Goal: Information Seeking & Learning: Learn about a topic

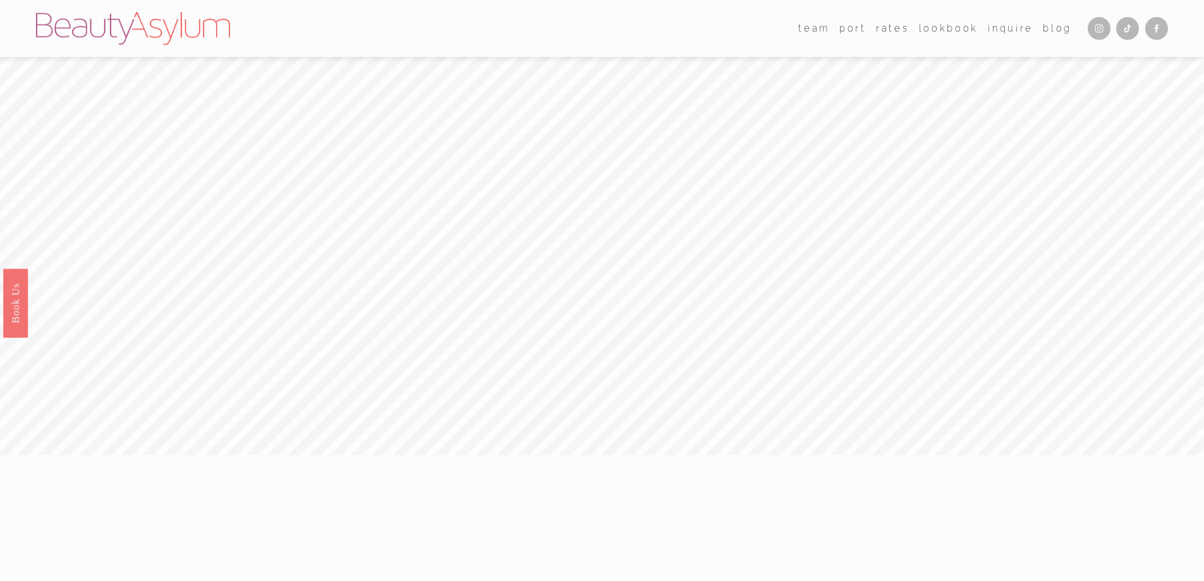
click at [891, 28] on link "Rates" at bounding box center [892, 28] width 33 height 18
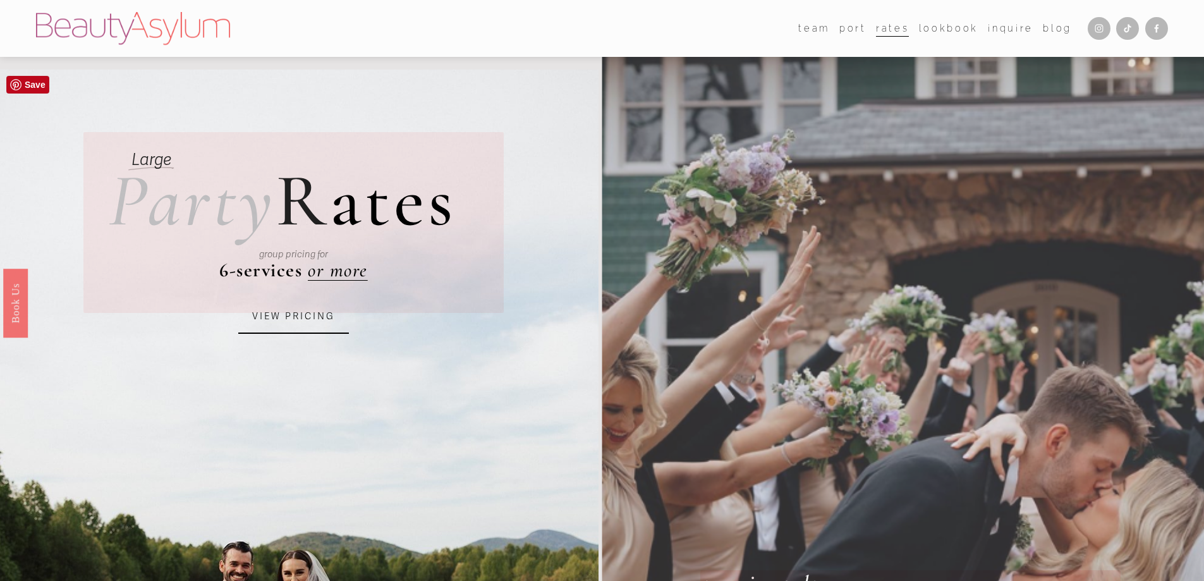
click at [281, 318] on link "VIEW PRICING" at bounding box center [293, 317] width 111 height 34
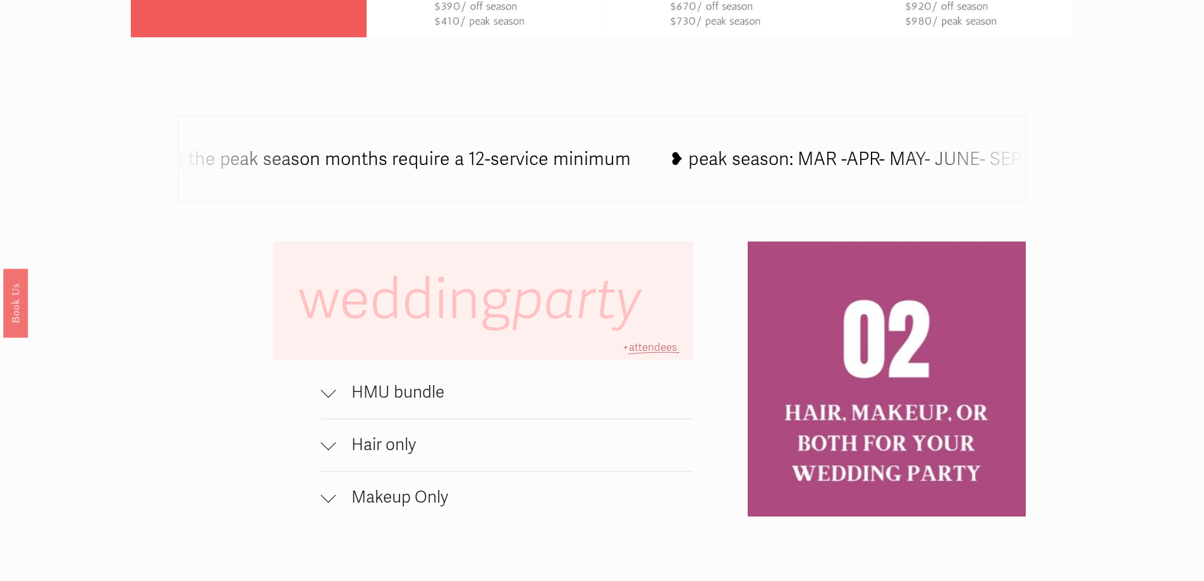
scroll to position [822, 0]
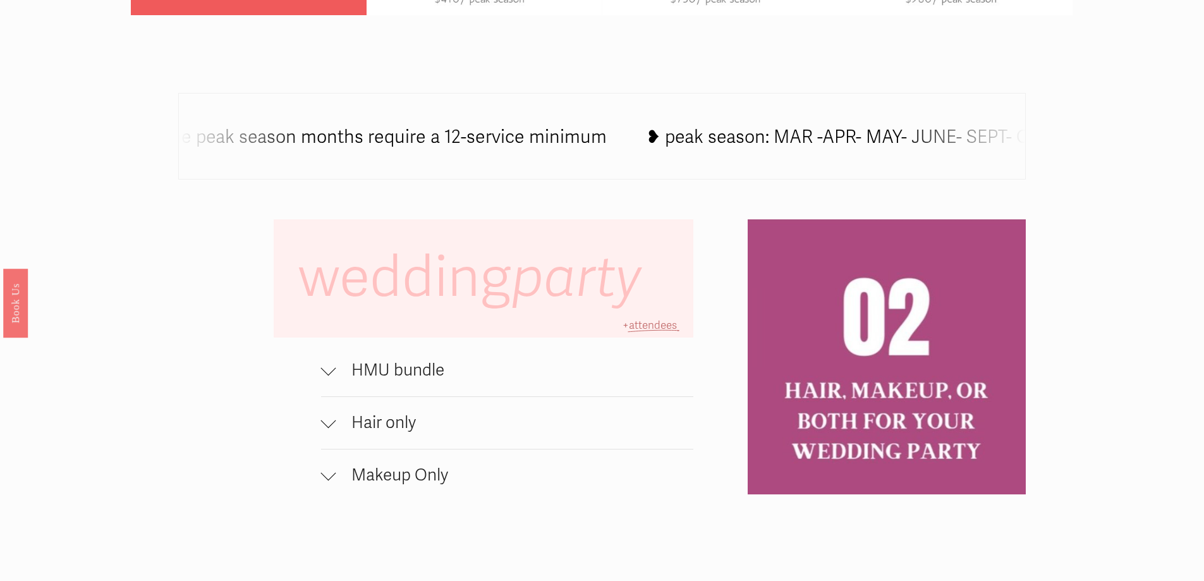
click at [339, 373] on span "HMU bundle" at bounding box center [515, 370] width 358 height 20
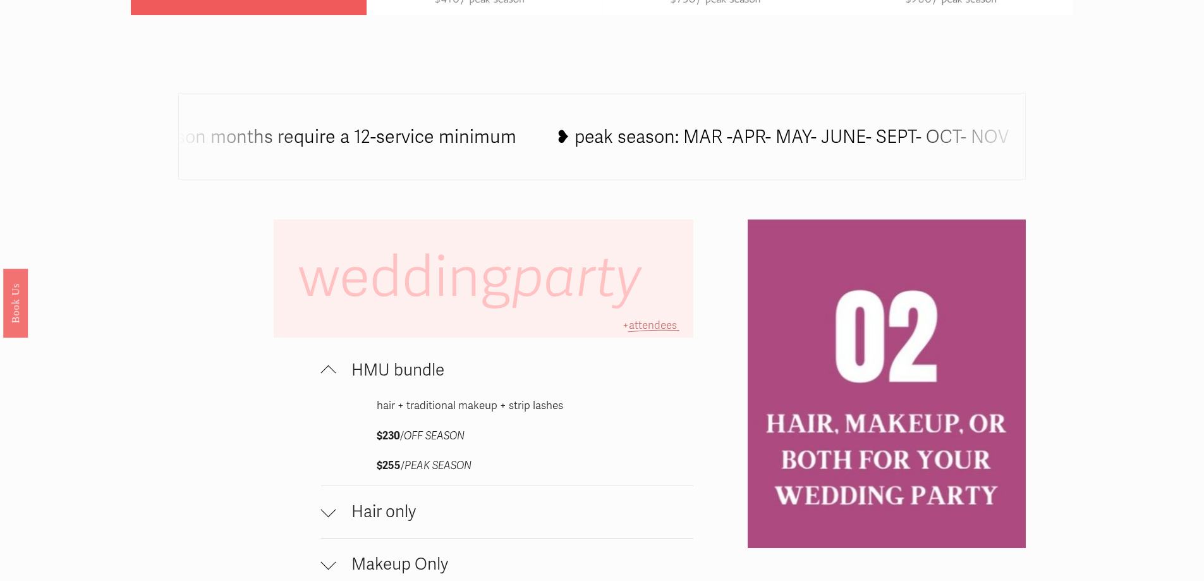
click at [337, 375] on span "HMU bundle" at bounding box center [515, 370] width 358 height 20
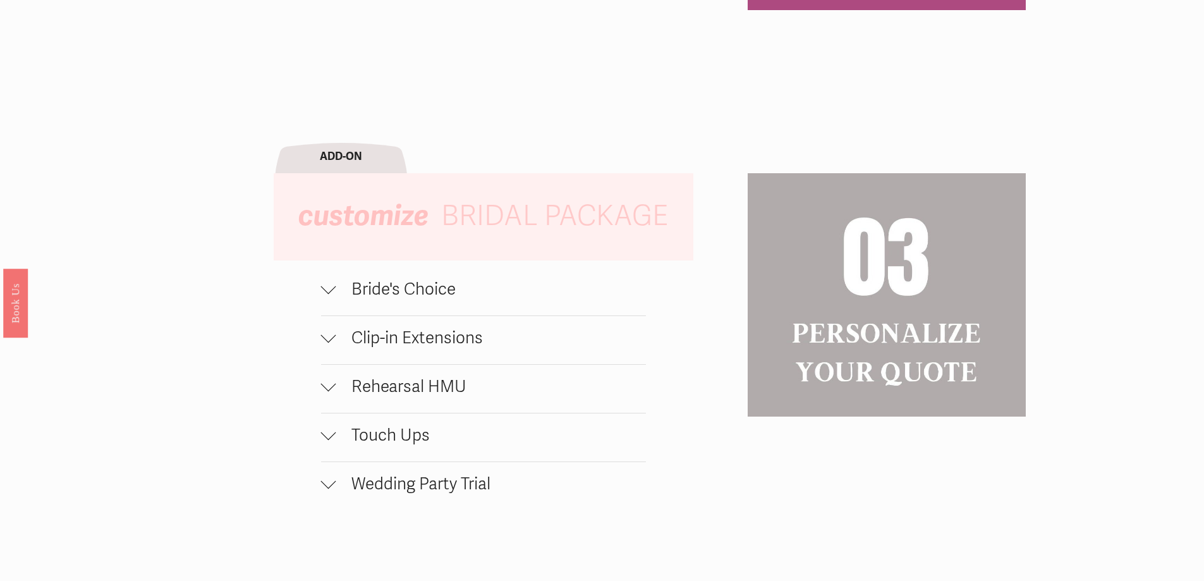
scroll to position [1327, 0]
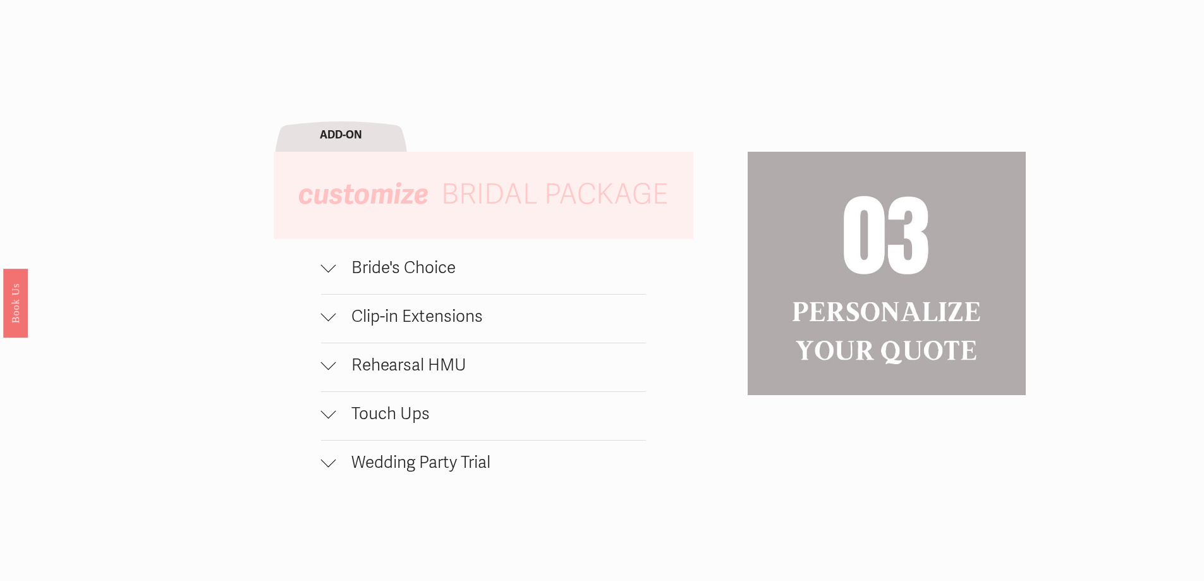
click at [325, 276] on div at bounding box center [328, 267] width 15 height 15
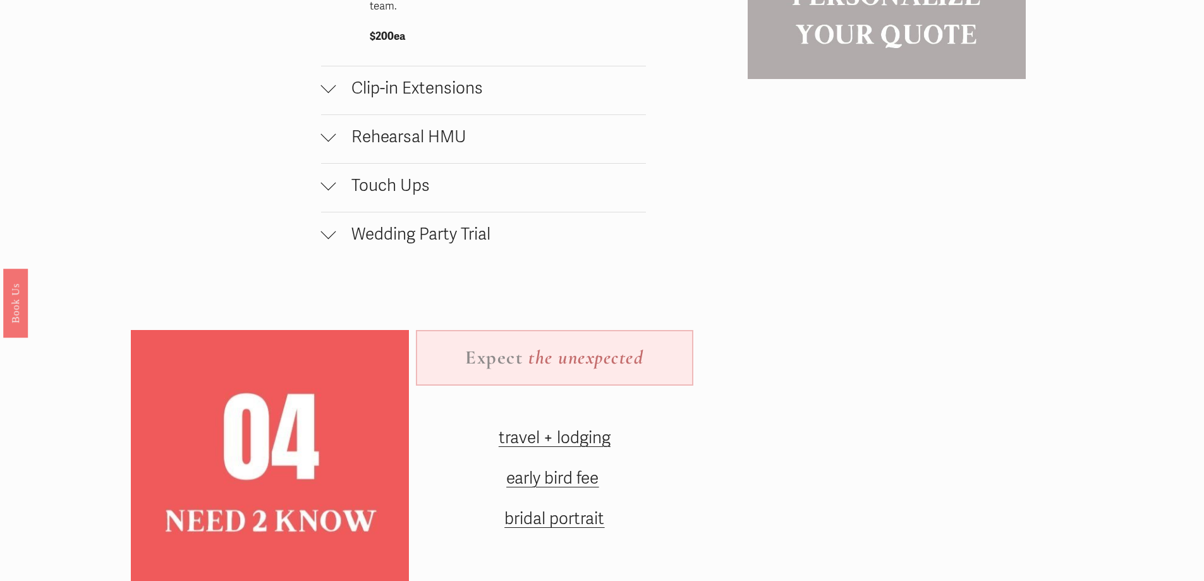
scroll to position [1706, 0]
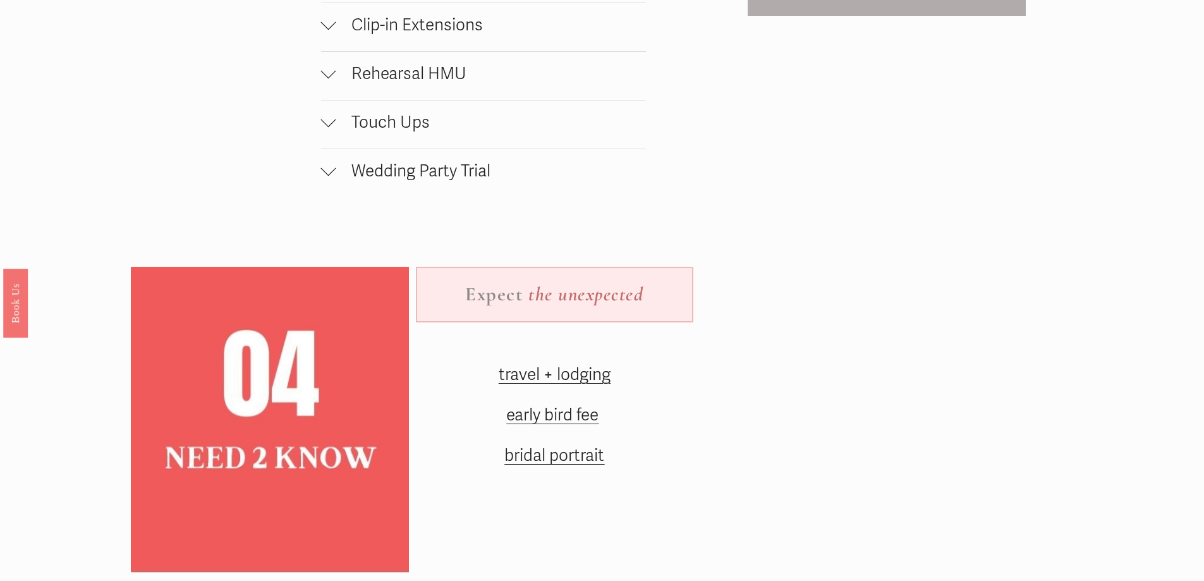
click at [577, 385] on span "travel + lodging" at bounding box center [555, 375] width 112 height 20
